Goal: Transaction & Acquisition: Purchase product/service

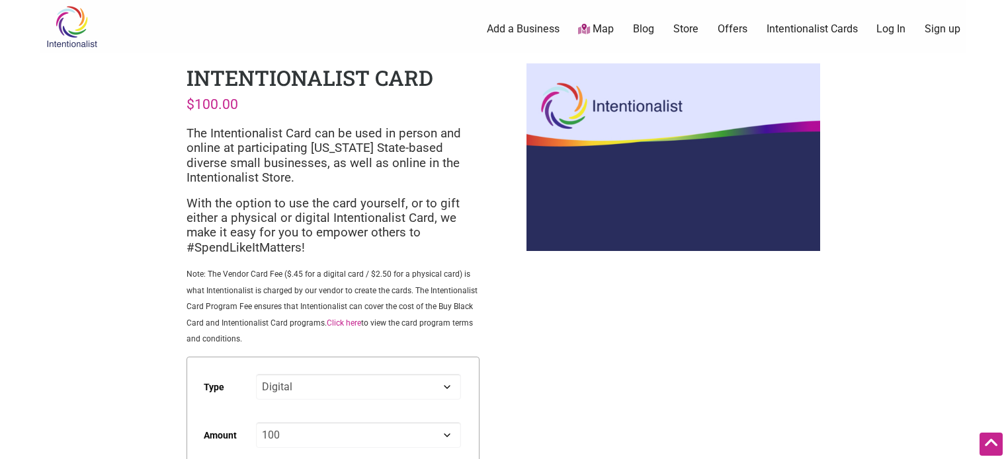
select select "Digital"
select select "100"
select select "For Someone Else"
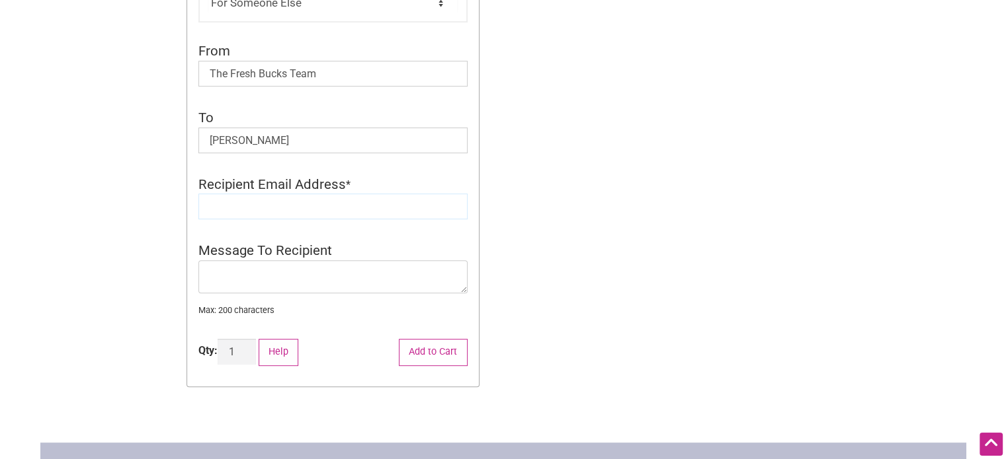
click at [235, 214] on input "Recipient Email Address" at bounding box center [332, 207] width 269 height 26
type input "[EMAIL_ADDRESS][DOMAIN_NAME]"
click at [247, 274] on textarea "Message To Recipient" at bounding box center [332, 276] width 269 height 33
drag, startPoint x: 346, startPoint y: 275, endPoint x: 208, endPoint y: 272, distance: 137.6
click at [208, 272] on textarea "COngrats from the full team!" at bounding box center [332, 276] width 269 height 33
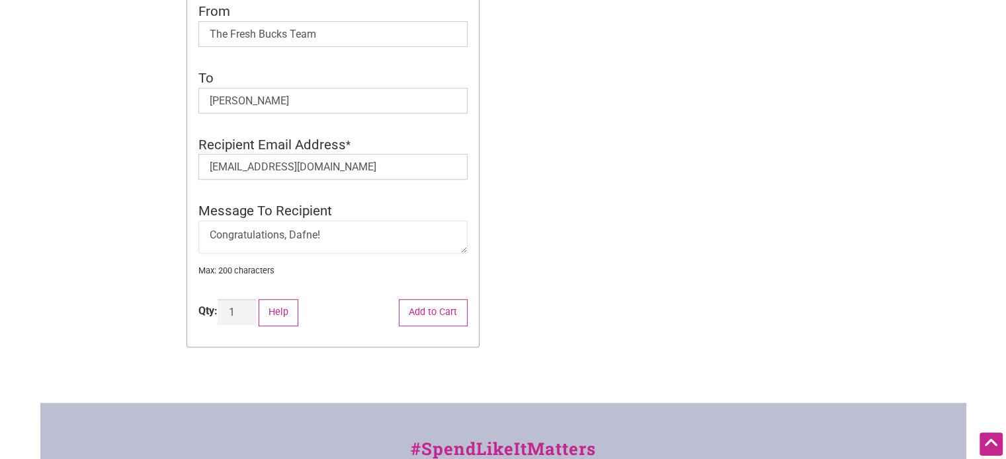
scroll to position [624, 0]
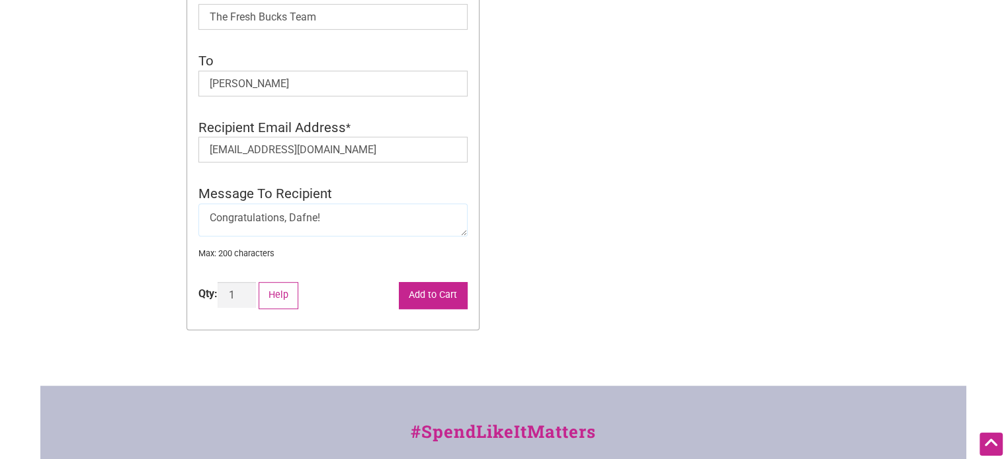
type textarea "Congratulations, Dafne!"
click at [434, 301] on button "Add to Cart" at bounding box center [433, 295] width 69 height 27
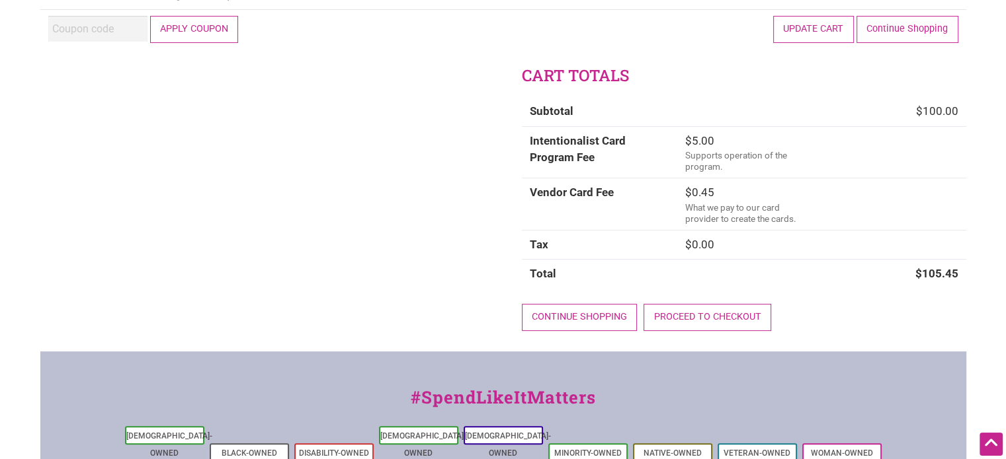
scroll to position [312, 0]
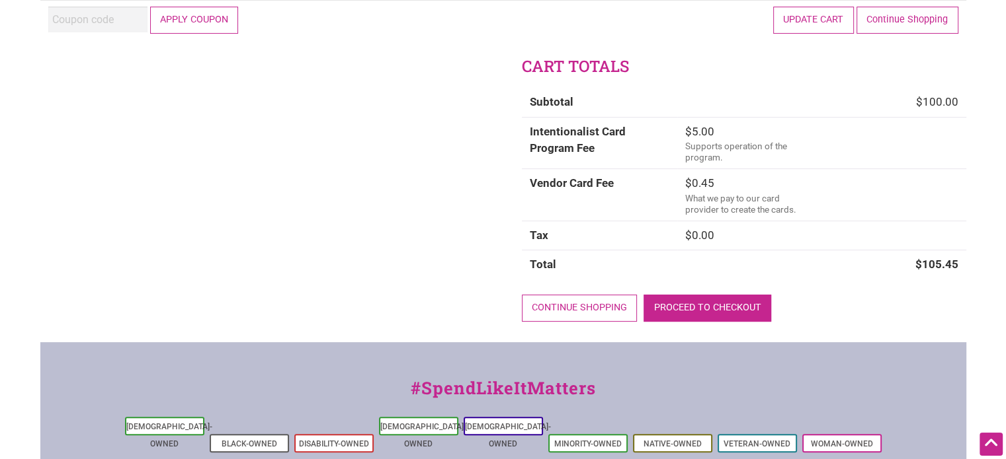
click at [712, 307] on link "Proceed to checkout" at bounding box center [707, 308] width 128 height 27
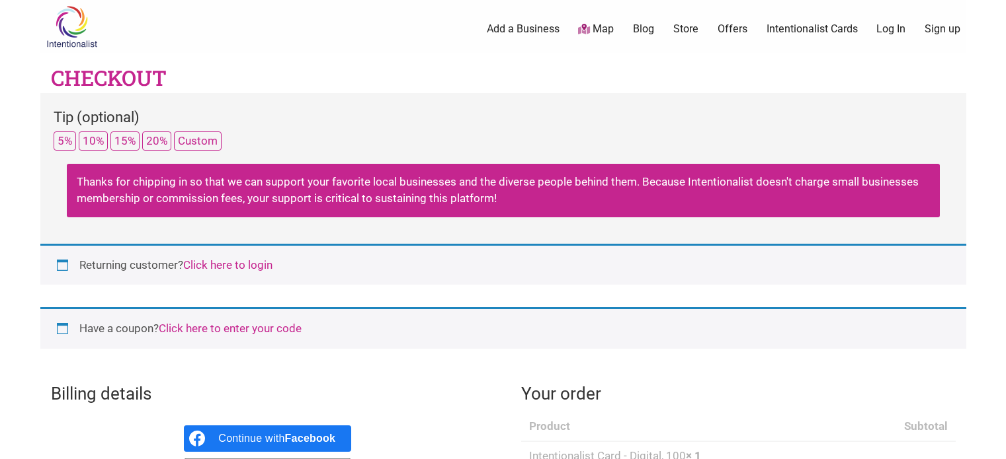
select select "WA"
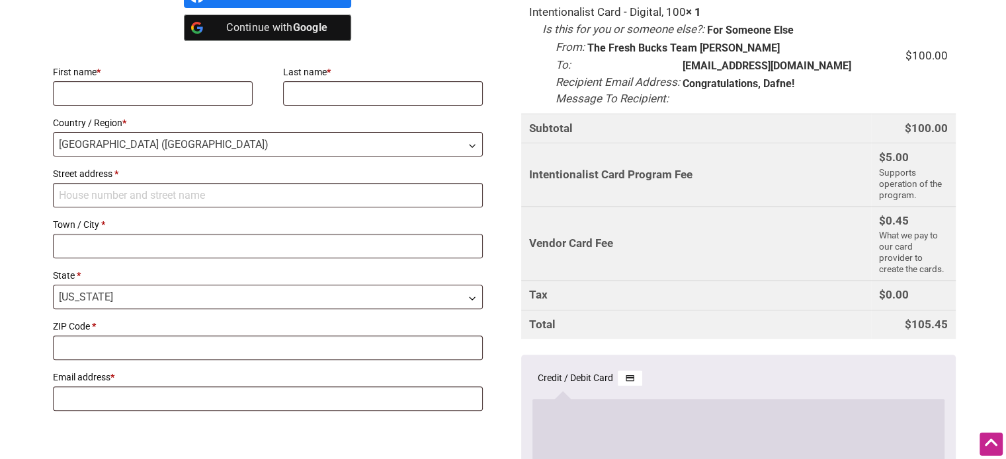
scroll to position [444, 0]
click at [83, 95] on input "First name *" at bounding box center [153, 93] width 200 height 24
type input "Suzy"
type input "Knutson"
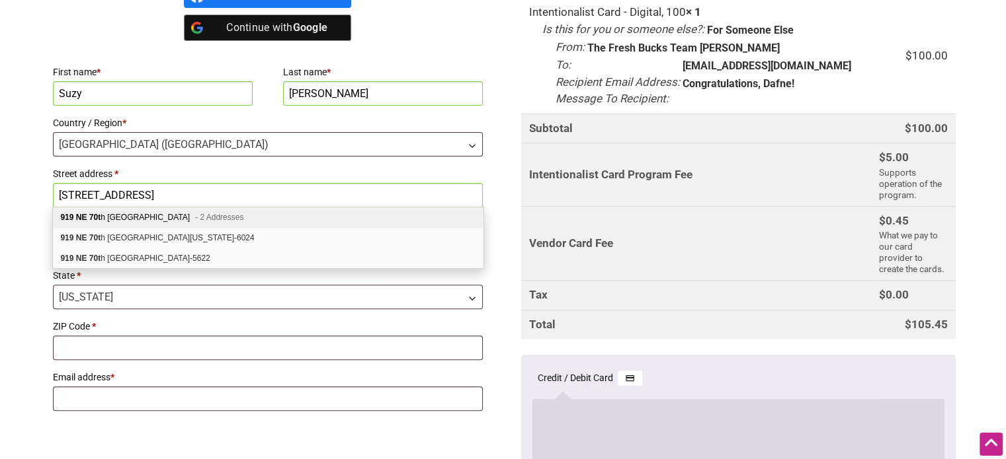
click at [99, 220] on b "70t" at bounding box center [94, 217] width 11 height 9
type input "919 NE 70th"
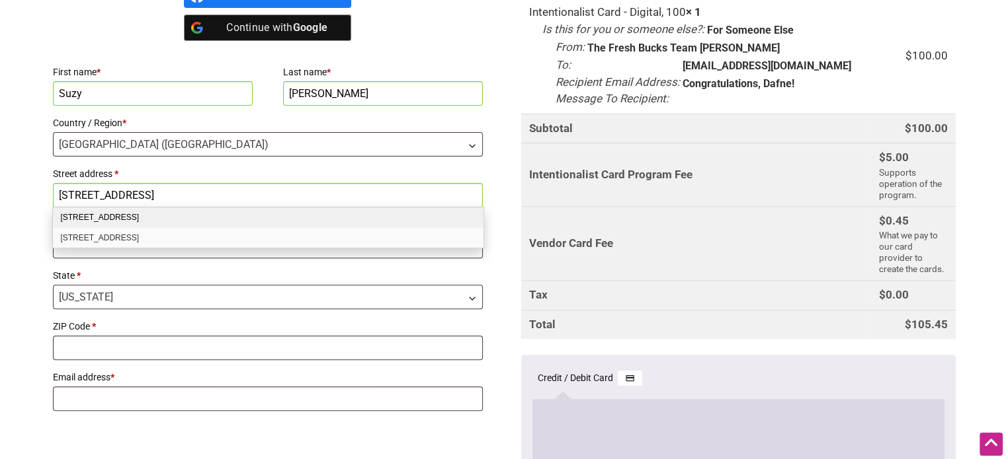
click at [106, 219] on div "919 NE 70th St Unit A Seattle WA 98115-5661" at bounding box center [268, 218] width 430 height 20
select select "US"
type input "919 NE 70th St Unit A"
type input "Seattle"
type input "98115-5661"
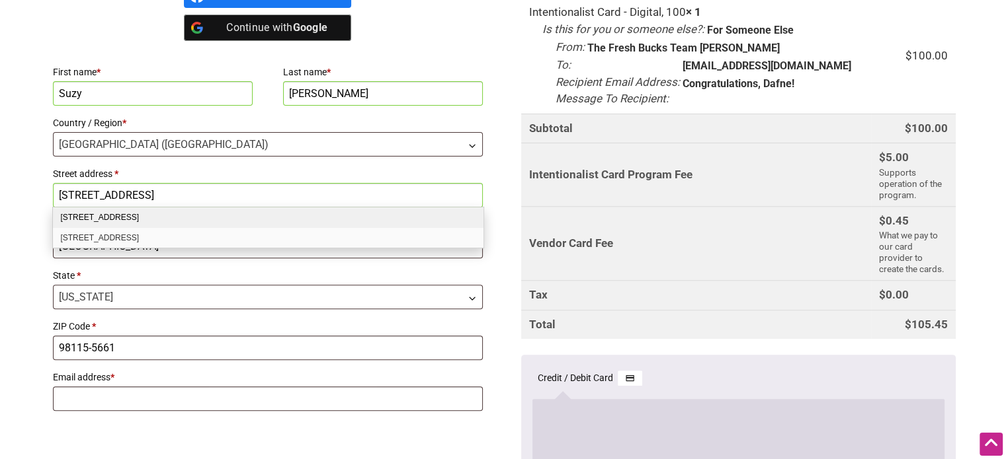
select select "WA"
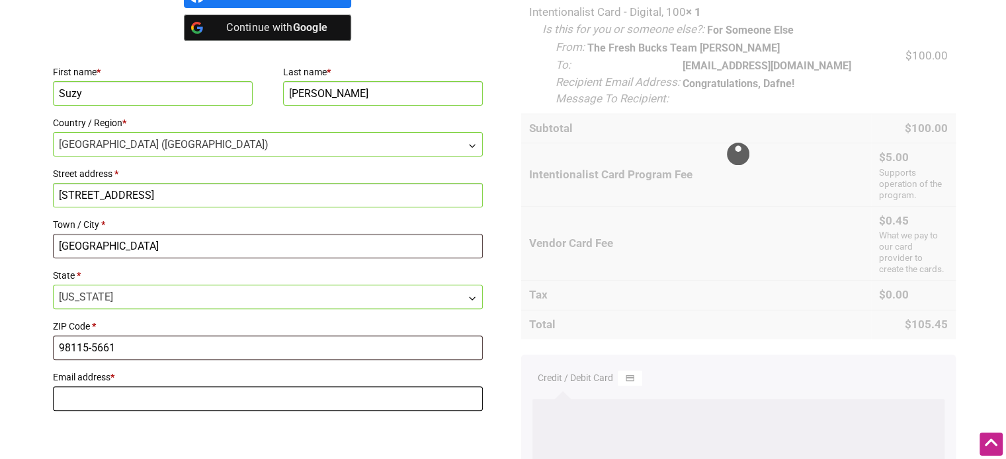
click at [78, 396] on input "Email address *" at bounding box center [268, 399] width 430 height 24
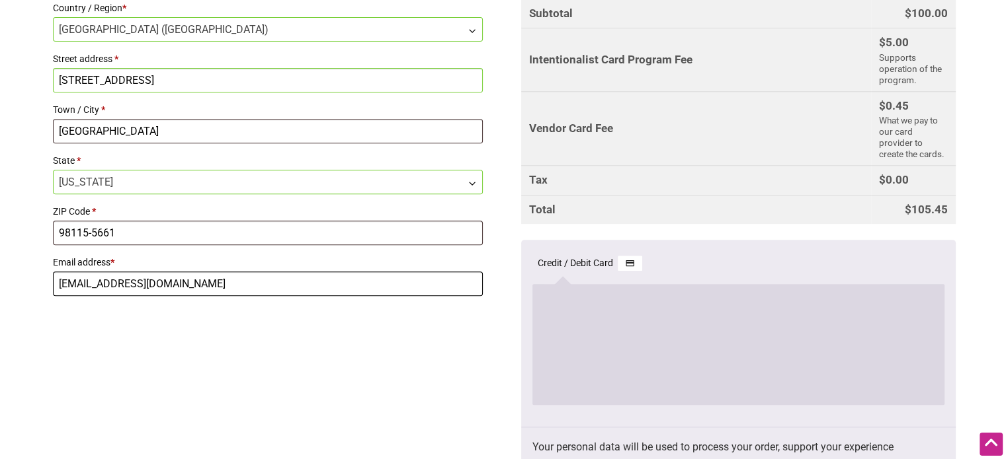
scroll to position [561, 0]
type input "suzyk27@gmail.com"
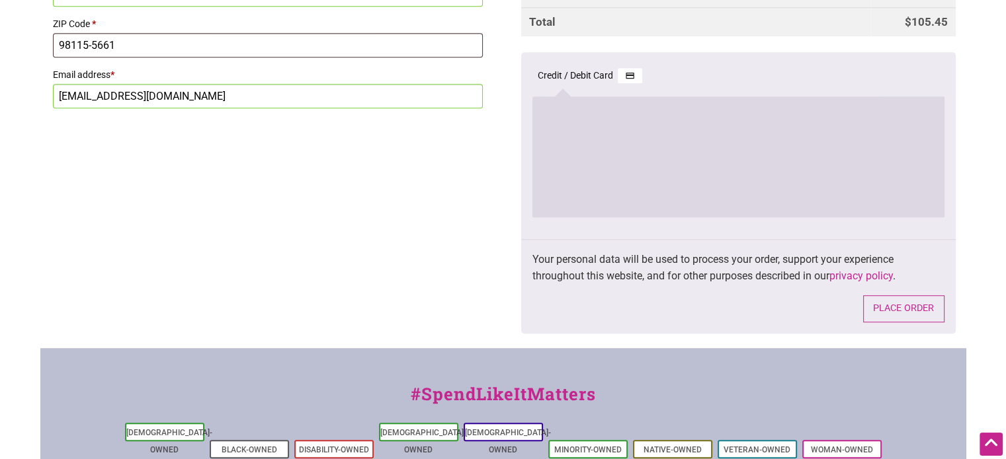
scroll to position [748, 0]
